Goal: Task Accomplishment & Management: Use online tool/utility

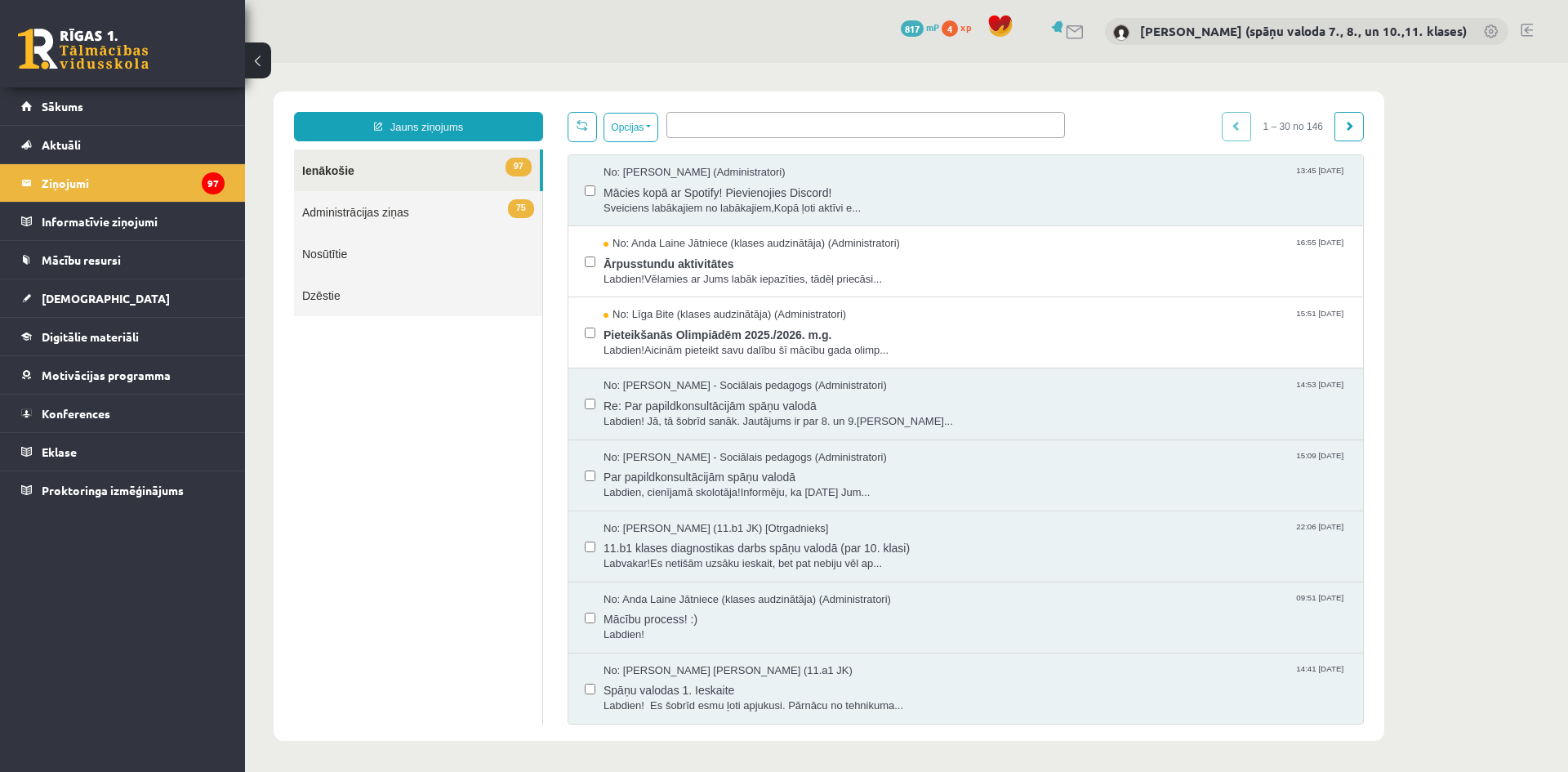
click at [351, 173] on link "97 Ienākošie" at bounding box center [417, 170] width 245 height 42
click at [59, 298] on span "[DEMOGRAPHIC_DATA]" at bounding box center [106, 298] width 128 height 15
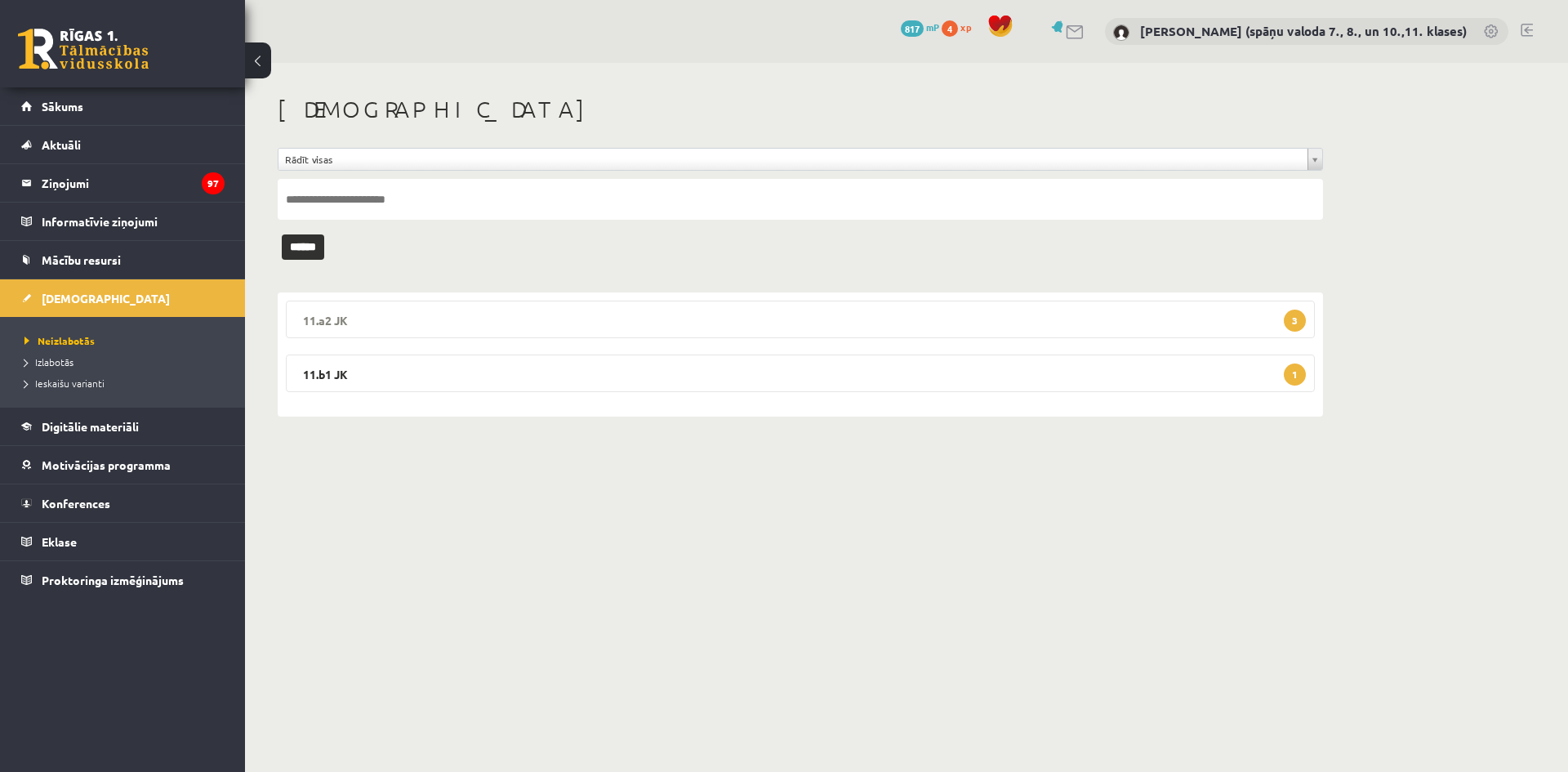
click at [729, 314] on legend "11.a2 JK 3" at bounding box center [801, 319] width 1029 height 38
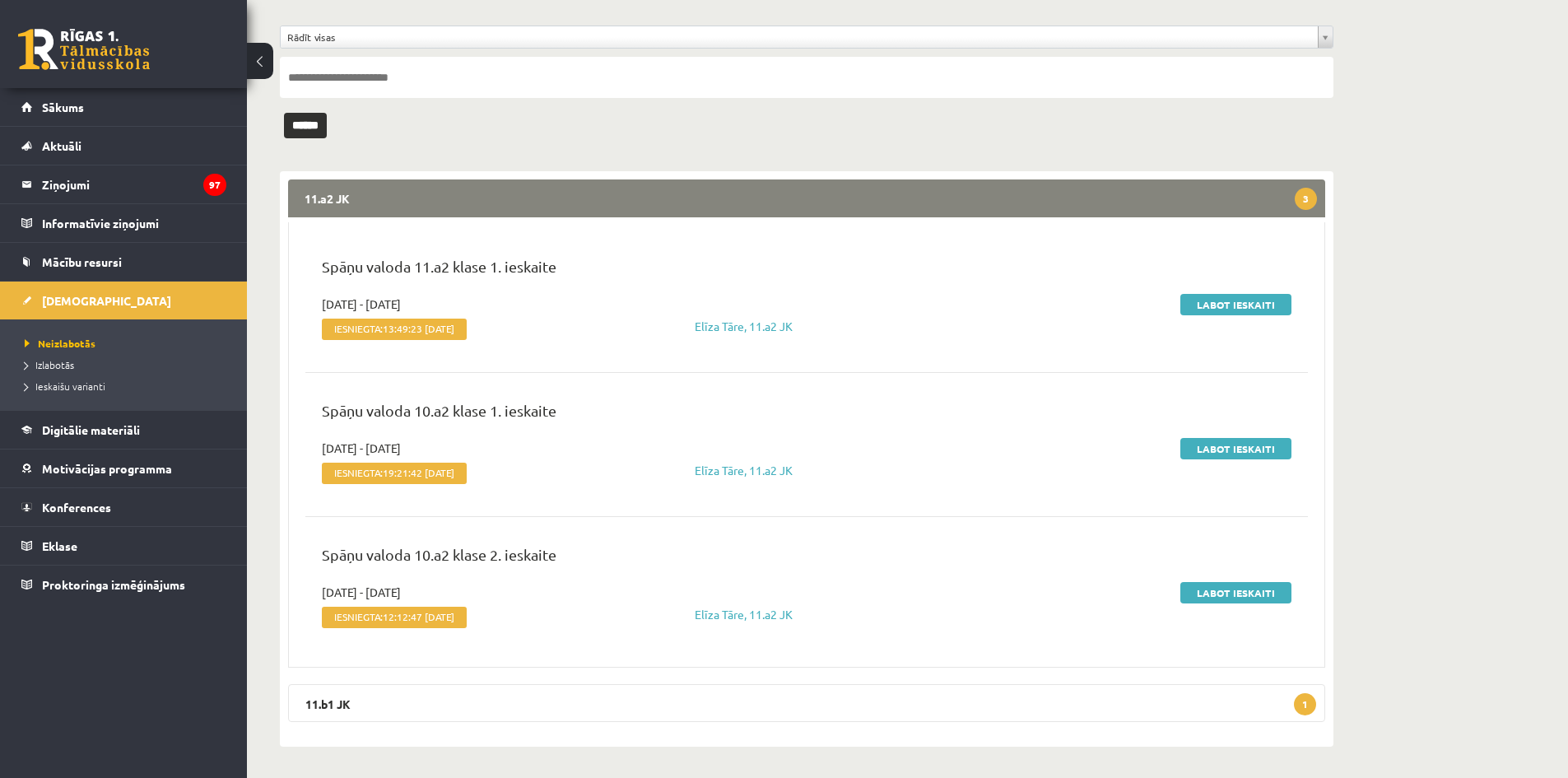
scroll to position [126, 0]
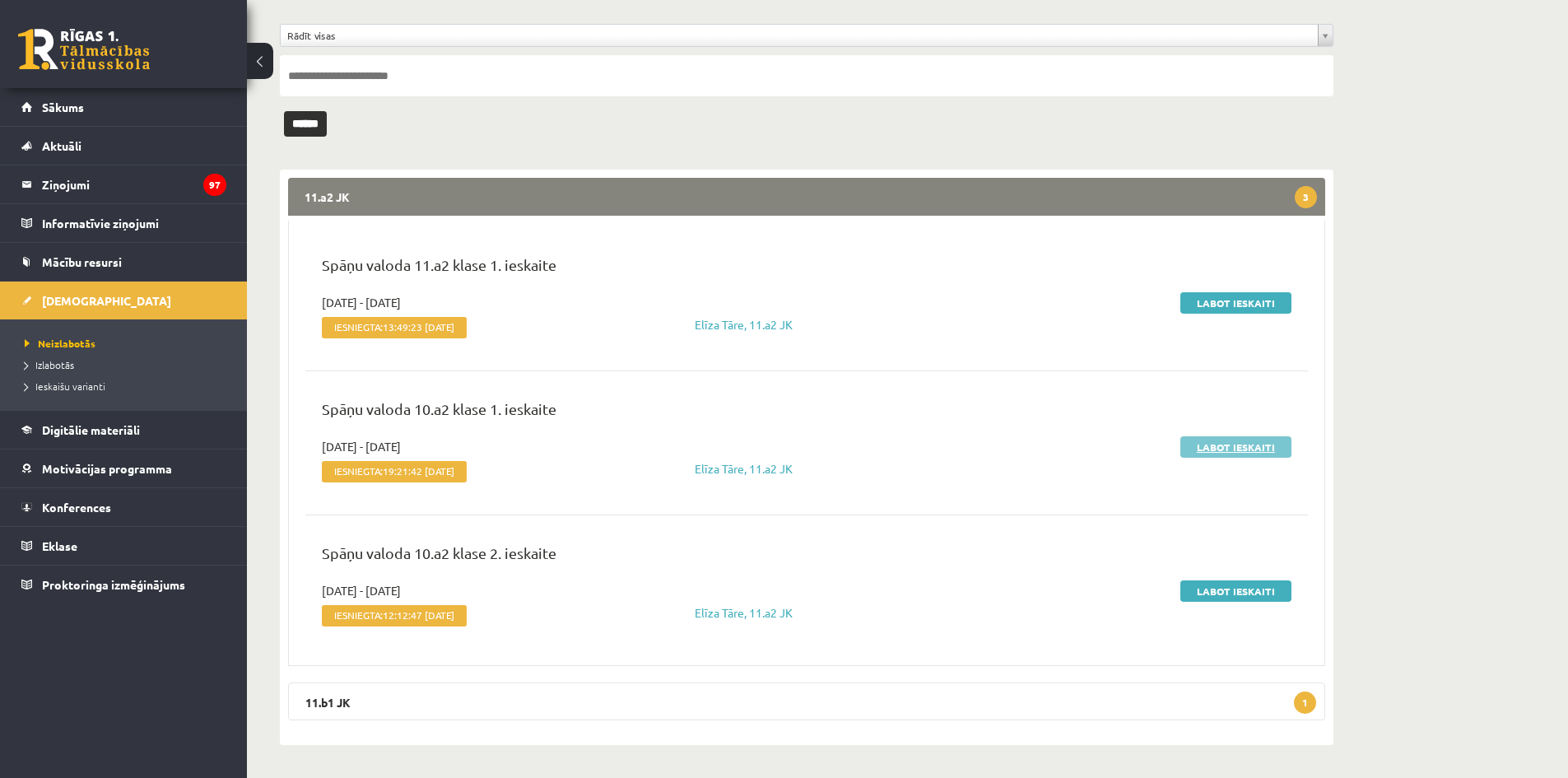
click at [1225, 450] on link "Labot ieskaiti" at bounding box center [1236, 447] width 111 height 21
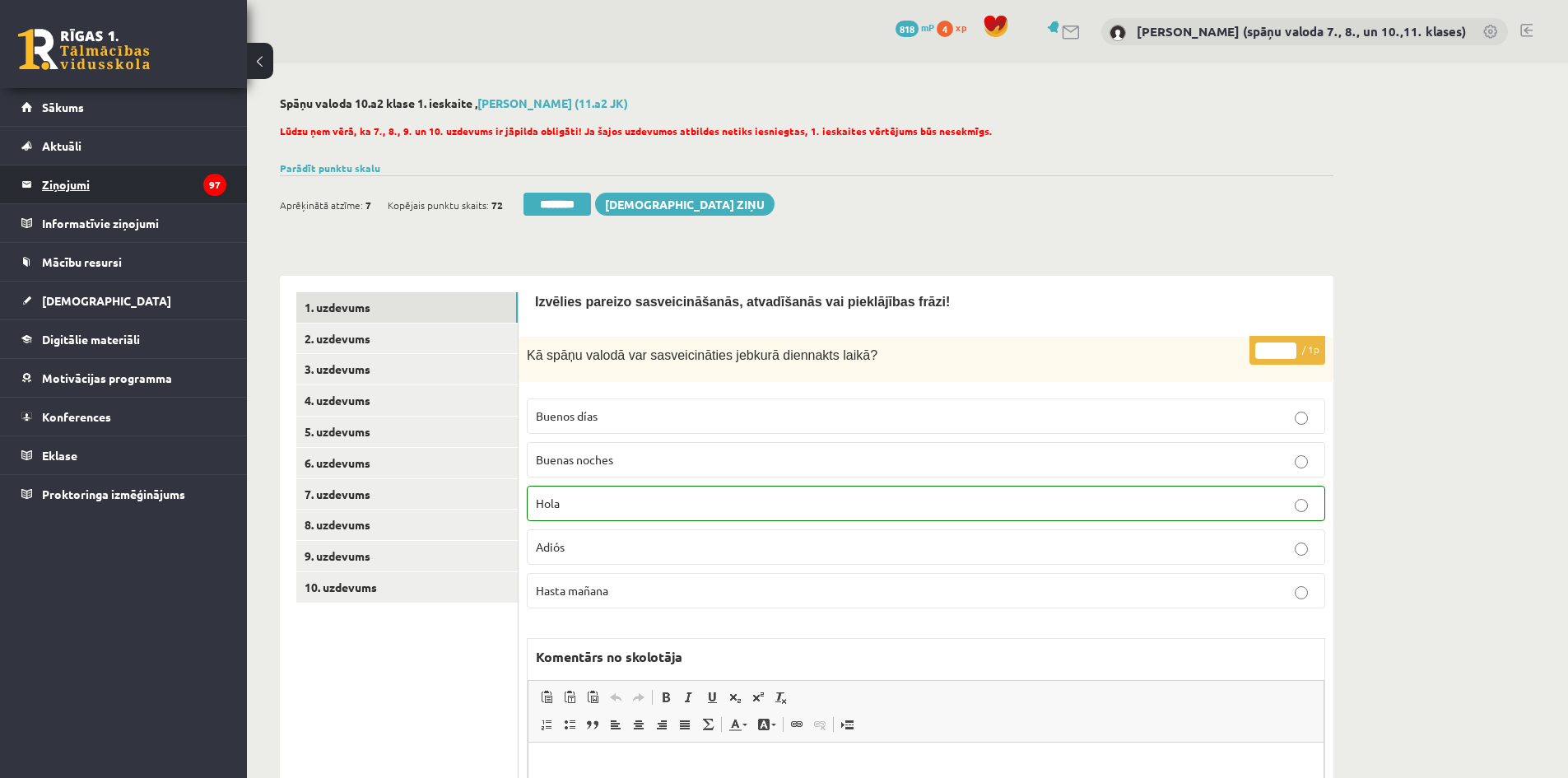
click at [71, 185] on legend "Ziņojumi 97" at bounding box center [134, 185] width 185 height 38
